Goal: Information Seeking & Learning: Learn about a topic

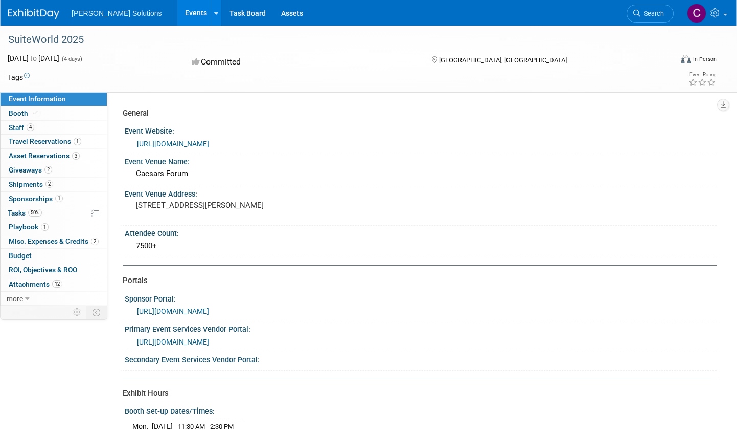
click at [410, 101] on div "General Event Website: [URL][DOMAIN_NAME] Event Venue Name: [GEOGRAPHIC_DATA] E…" at bounding box center [412, 198] width 610 height 213
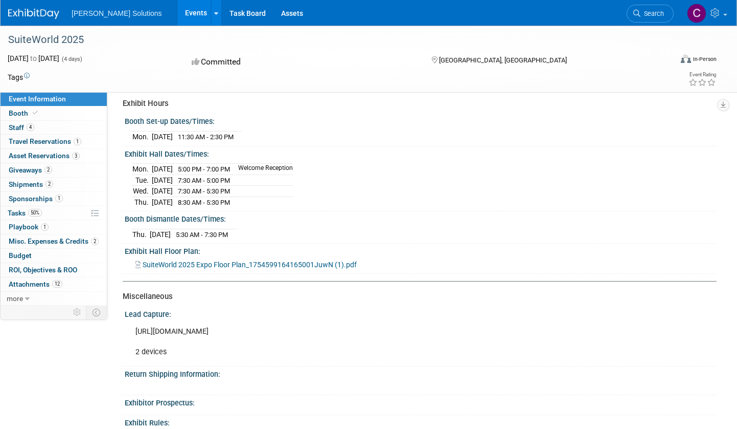
scroll to position [285, 0]
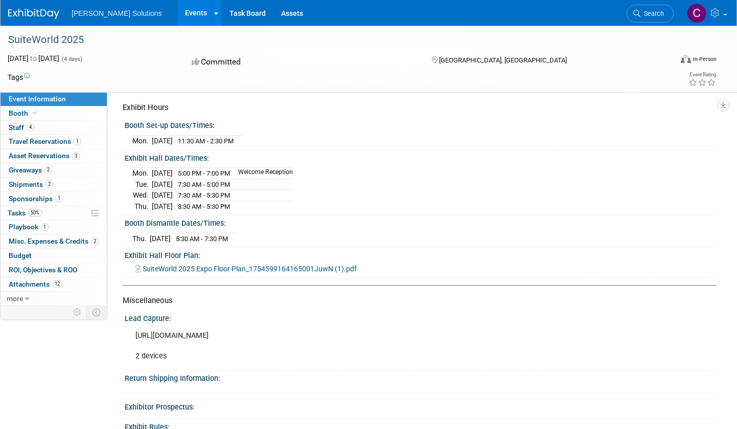
click at [248, 273] on span "SuiteWorld 2025 Expo Floor Plan_1754599164165001JuwN (1).pdf" at bounding box center [250, 268] width 214 height 8
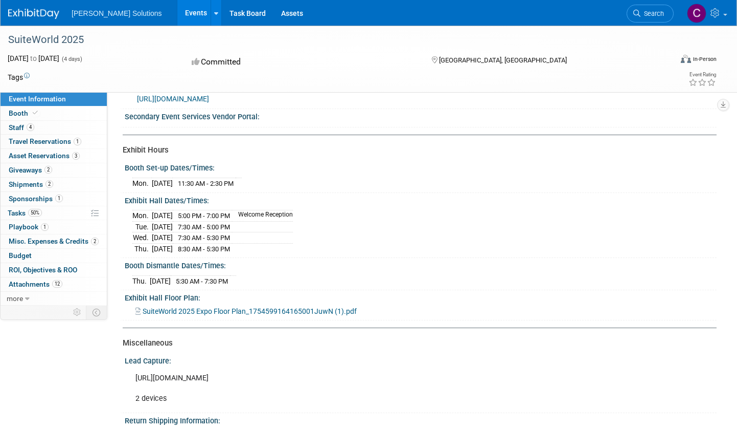
scroll to position [240, 0]
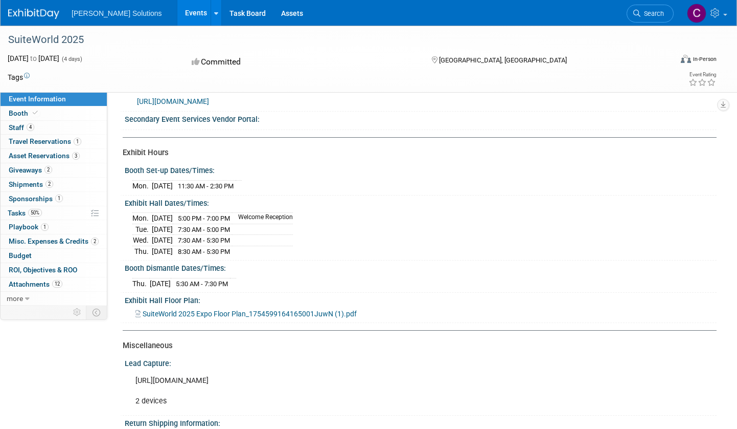
click at [191, 105] on link "[URL][DOMAIN_NAME]" at bounding box center [173, 101] width 72 height 8
click at [296, 186] on div "General Event Website: [URL][DOMAIN_NAME] Event Venue Name: [GEOGRAPHIC_DATA] E…" at bounding box center [416, 187] width 587 height 649
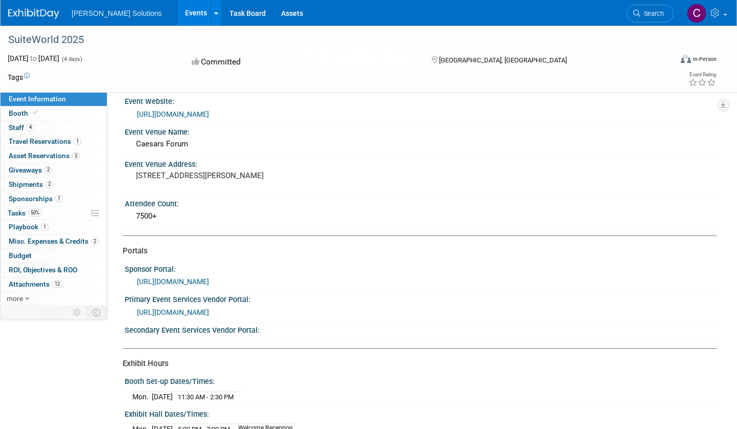
scroll to position [30, 0]
click at [33, 113] on icon at bounding box center [35, 113] width 5 height 6
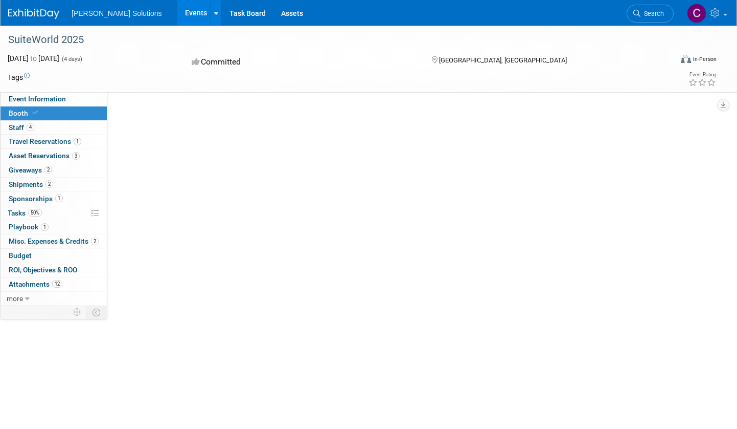
scroll to position [0, 0]
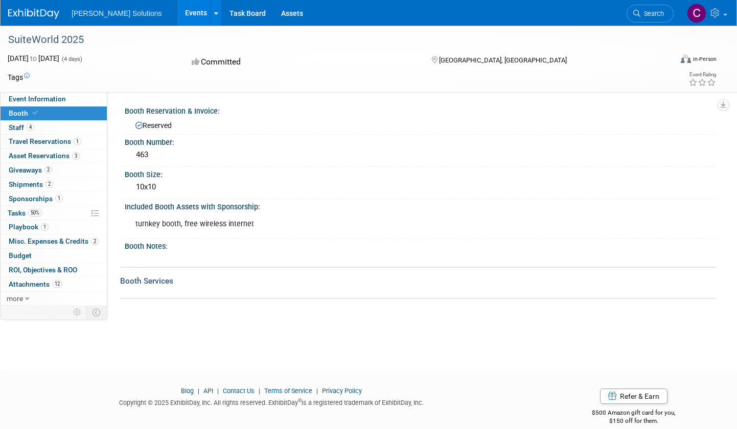
click at [16, 116] on span "Booth" at bounding box center [24, 113] width 31 height 8
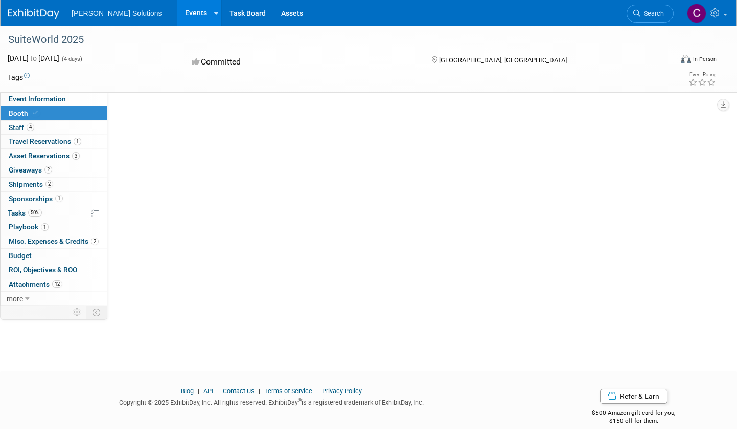
click at [16, 116] on span "Booth" at bounding box center [24, 113] width 31 height 8
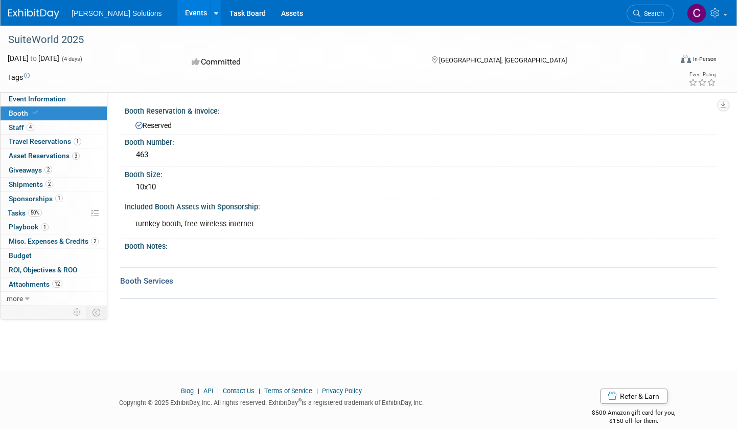
click at [20, 113] on span "Booth" at bounding box center [24, 113] width 31 height 8
click at [25, 91] on div "SuiteWorld 2025 [DATE] to [DATE] (4 days) [DATE] to [DATE] Committed [GEOGRAPHI…" at bounding box center [368, 59] width 737 height 66
click at [25, 97] on span "Event Information" at bounding box center [37, 99] width 57 height 8
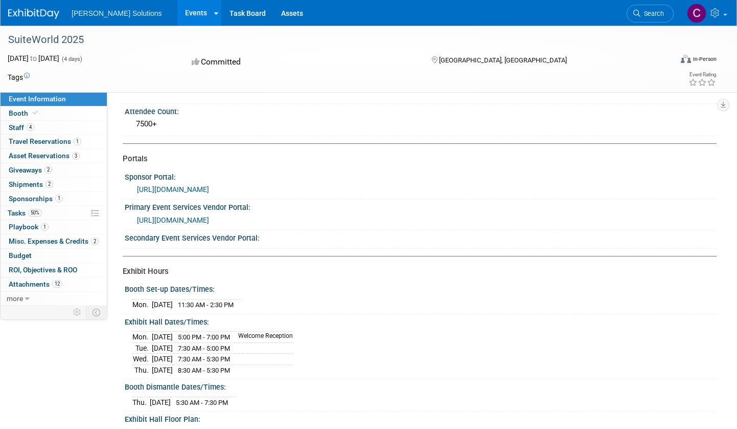
scroll to position [158, 0]
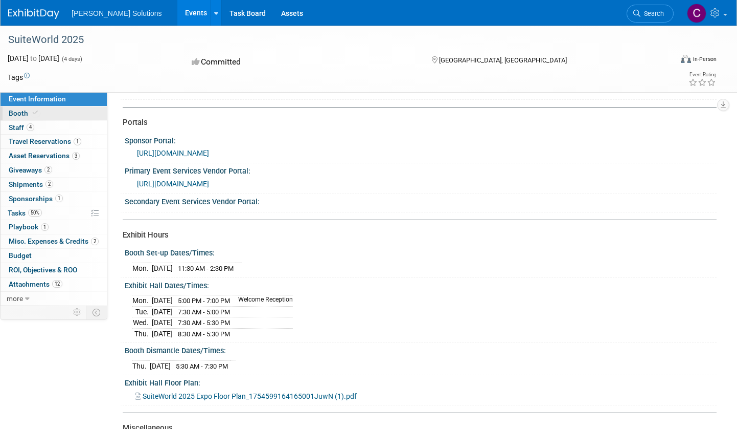
click at [21, 113] on span "Booth" at bounding box center [24, 113] width 31 height 8
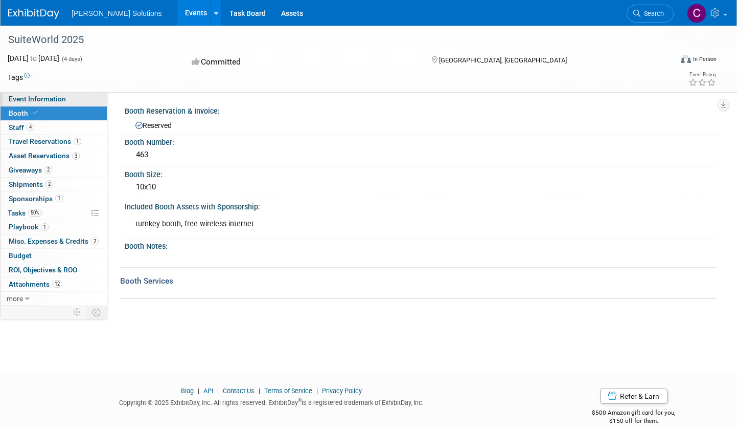
click at [33, 97] on span "Event Information" at bounding box center [37, 99] width 57 height 8
